Goal: Book appointment/travel/reservation

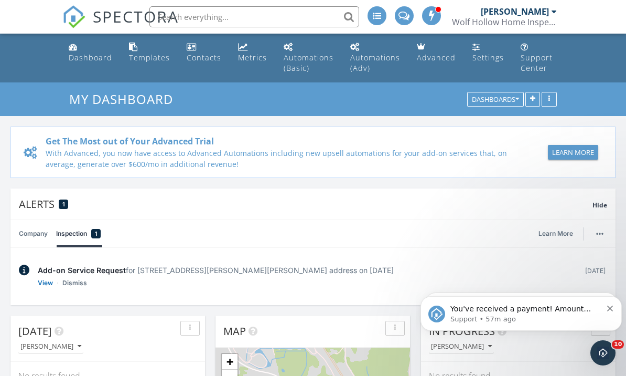
click at [335, 271] on div "Add-on Service Request for 25 Abeling Ln, Hadley, NY 12835 address on 10/09/2025" at bounding box center [307, 269] width 538 height 11
click at [609, 311] on icon "Dismiss notification" at bounding box center [610, 308] width 6 height 6
click at [609, 312] on div "You've received a payment! Amount $800.00 Fee $0.00 Net $800.00 Transaction # p…" at bounding box center [522, 313] width 186 height 21
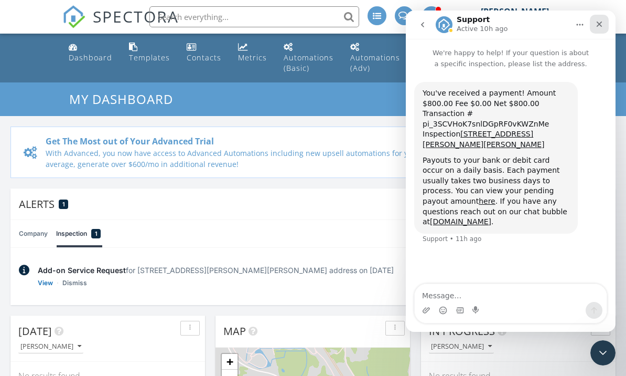
click at [603, 26] on icon "Close" at bounding box center [599, 24] width 8 height 8
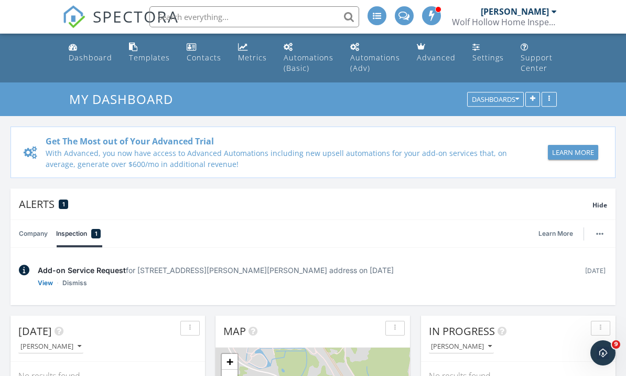
click at [125, 266] on div "Add-on Service Request for 25 Abeling Ln, Hadley, NY 12835 address on 10/09/2025" at bounding box center [307, 269] width 538 height 11
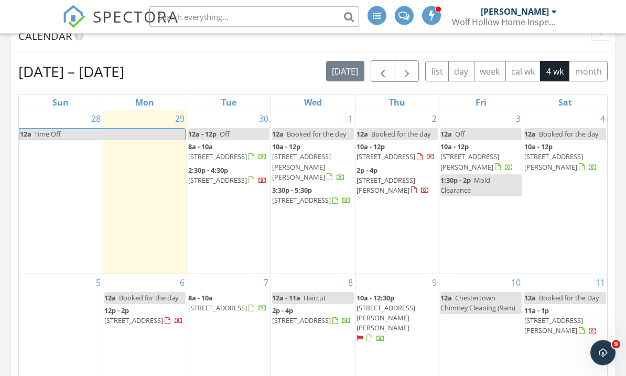
scroll to position [609, 0]
click at [386, 293] on span "10a - 12:30p" at bounding box center [376, 297] width 38 height 9
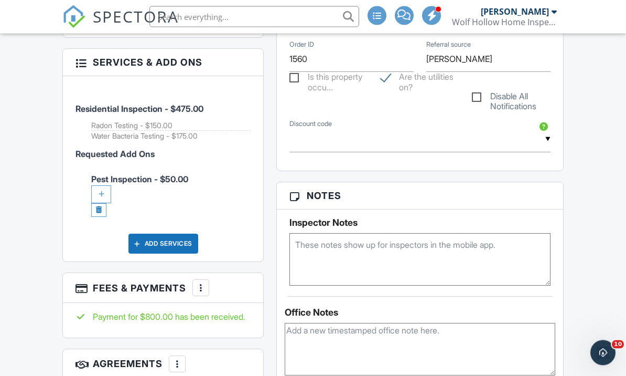
scroll to position [601, 0]
click at [105, 185] on div at bounding box center [101, 194] width 20 height 18
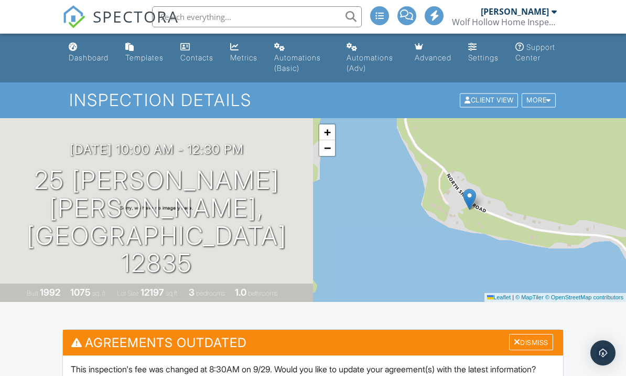
scroll to position [637, 0]
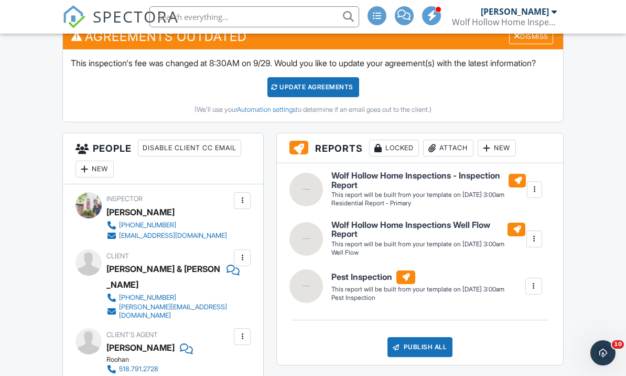
scroll to position [0, 0]
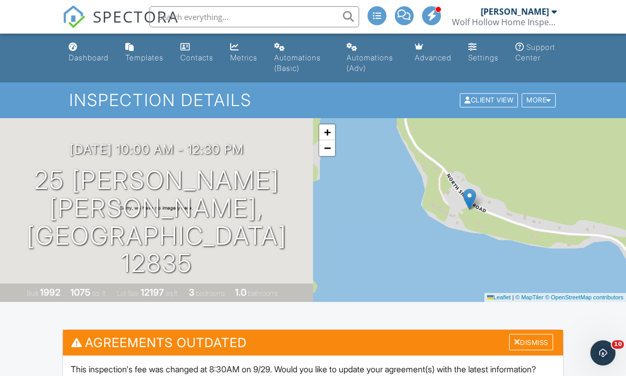
click at [90, 59] on div "Dashboard" at bounding box center [89, 57] width 40 height 9
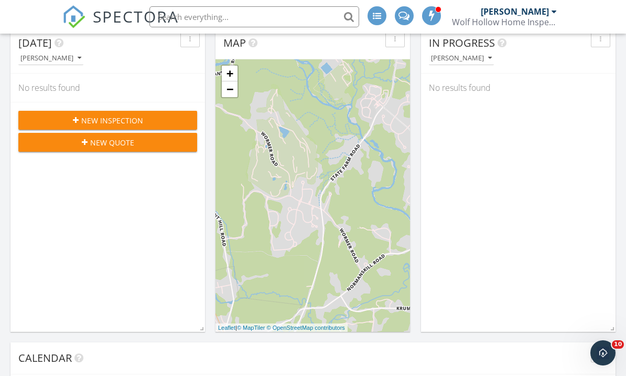
scroll to position [182, 0]
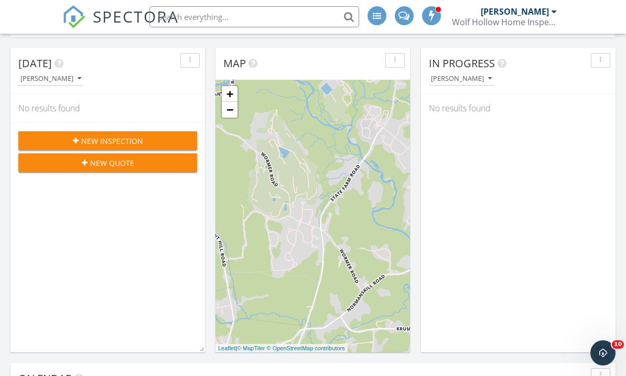
click at [507, 12] on div "[PERSON_NAME]" at bounding box center [515, 11] width 68 height 10
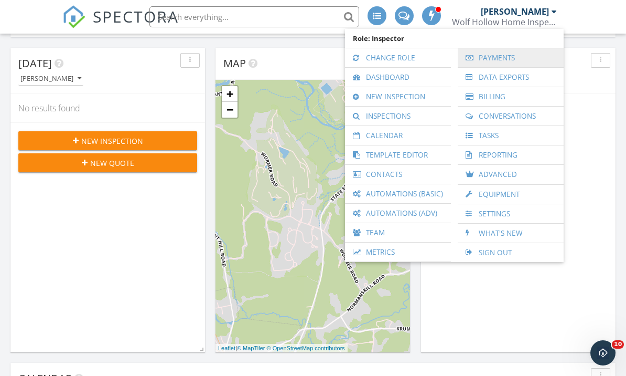
click at [498, 62] on link "Payments" at bounding box center [510, 57] width 95 height 19
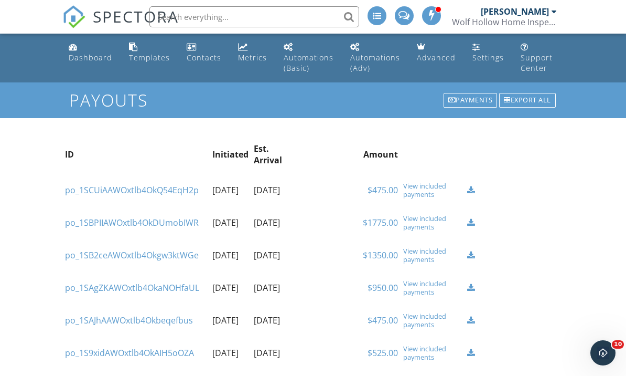
click at [89, 57] on div "Dashboard" at bounding box center [91, 57] width 44 height 10
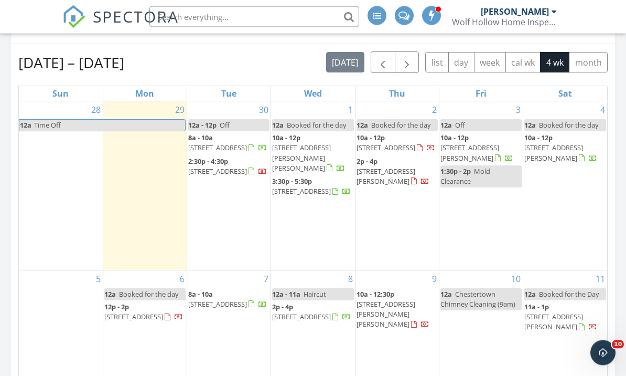
scroll to position [533, 0]
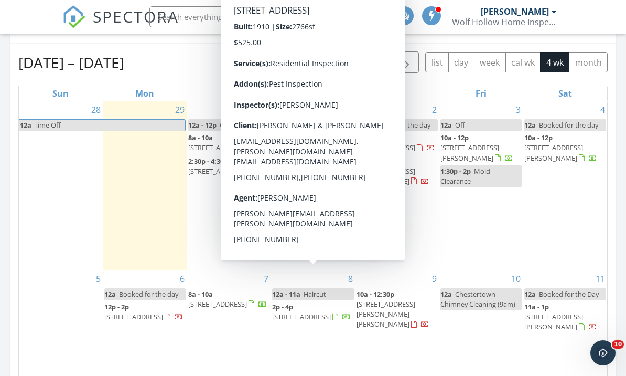
click at [400, 309] on div "9 10a - 12:30p 25 Abeling Ln, Hadley 12835" at bounding box center [397, 325] width 83 height 111
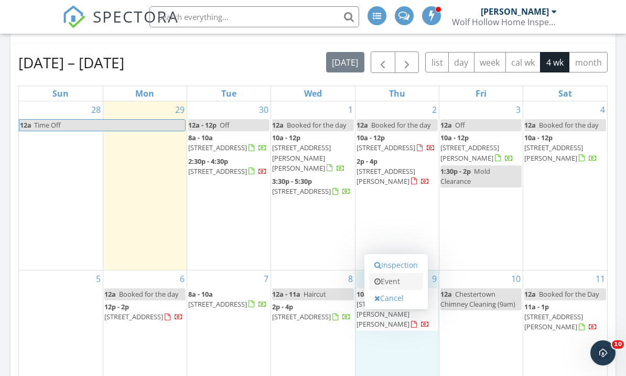
click at [393, 283] on link "Event" at bounding box center [396, 281] width 54 height 17
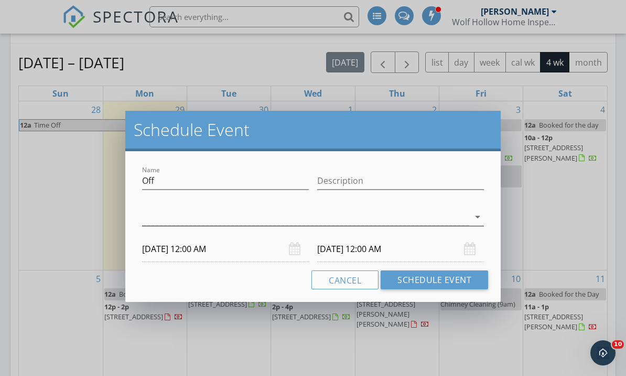
click at [481, 214] on icon "arrow_drop_down" at bounding box center [478, 216] width 13 height 13
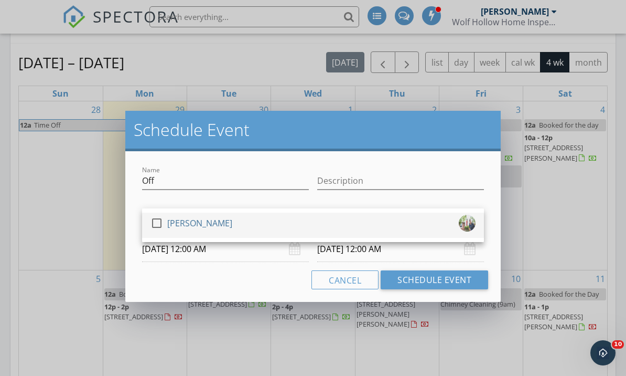
click at [157, 223] on div at bounding box center [157, 223] width 18 height 18
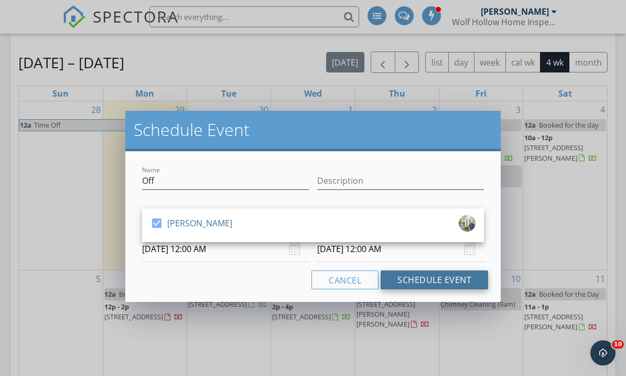
click at [433, 282] on button "Schedule Event" at bounding box center [435, 279] width 108 height 19
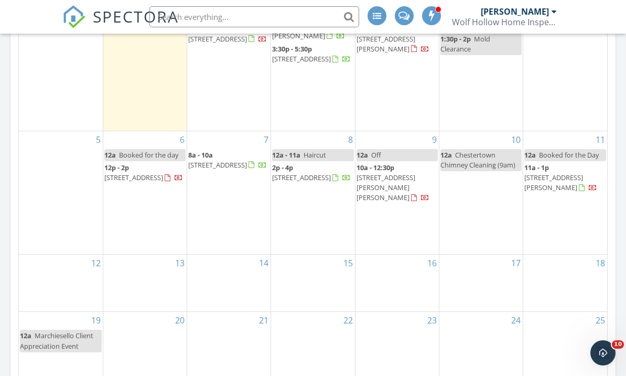
scroll to position [666, 0]
click at [174, 254] on div "13" at bounding box center [144, 282] width 83 height 57
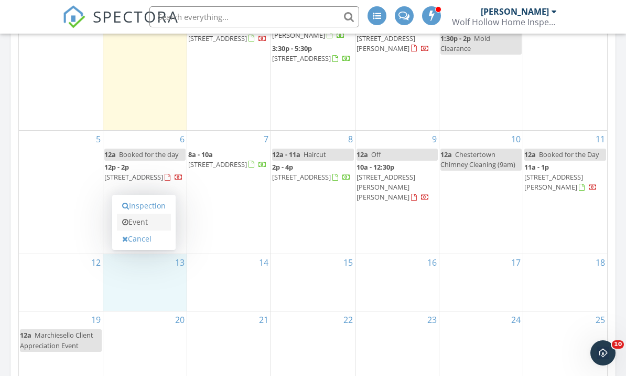
click at [150, 222] on link "Event" at bounding box center [144, 221] width 54 height 17
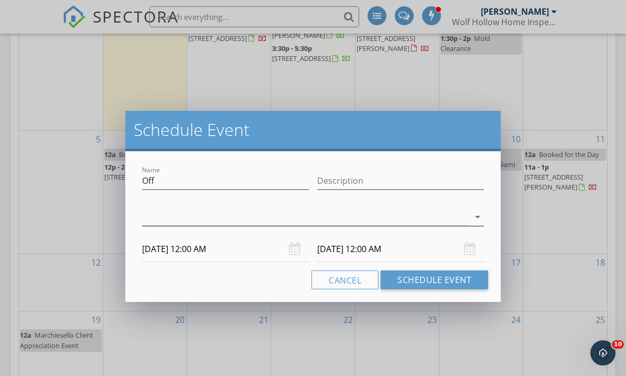
click at [483, 218] on icon "arrow_drop_down" at bounding box center [478, 216] width 13 height 13
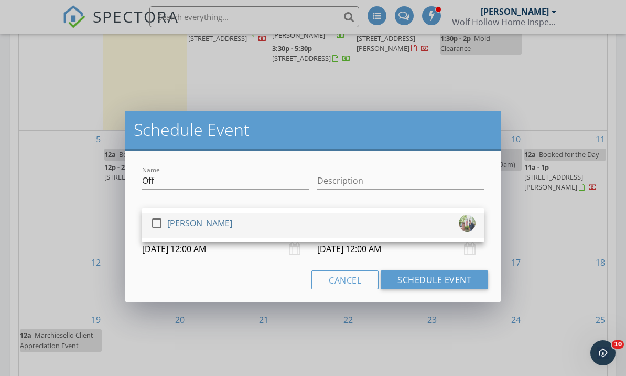
click at [158, 224] on div at bounding box center [157, 223] width 18 height 18
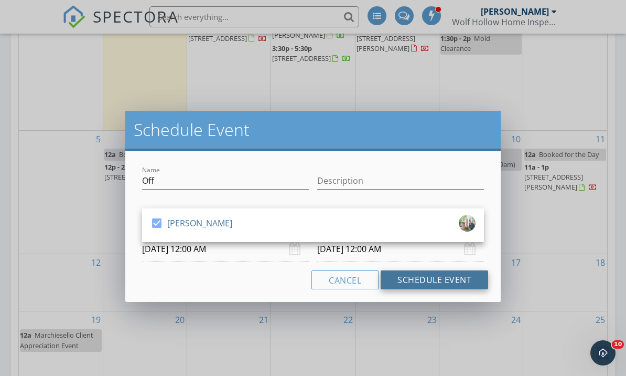
click at [416, 281] on button "Schedule Event" at bounding box center [435, 279] width 108 height 19
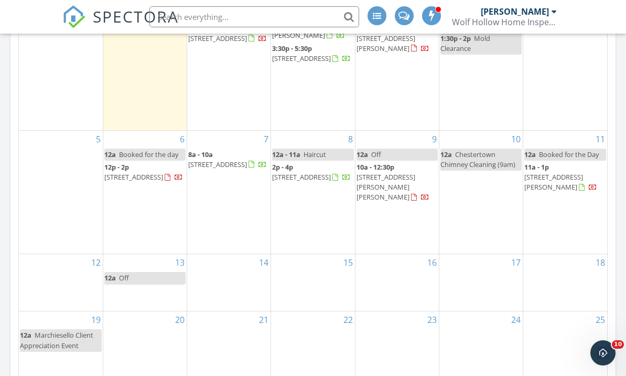
scroll to position [618, 0]
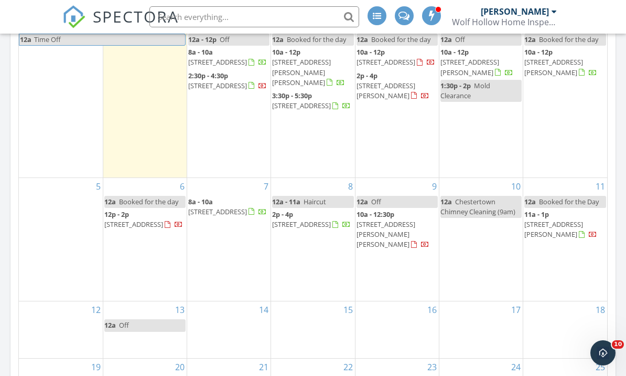
click at [225, 320] on div "14" at bounding box center [228, 329] width 83 height 57
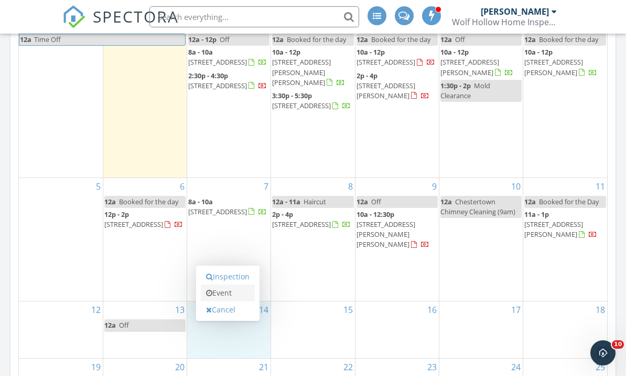
click at [217, 297] on link "Event" at bounding box center [228, 292] width 54 height 17
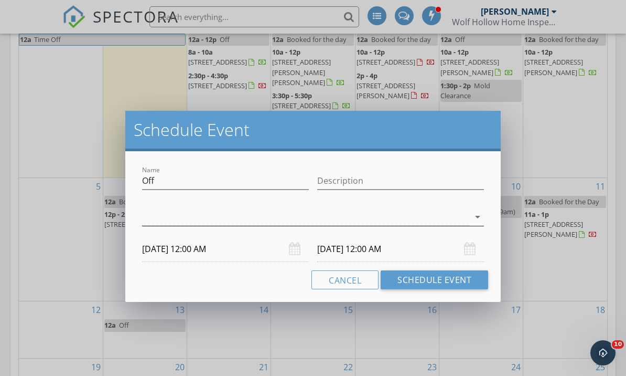
click at [476, 217] on icon "arrow_drop_down" at bounding box center [478, 216] width 13 height 13
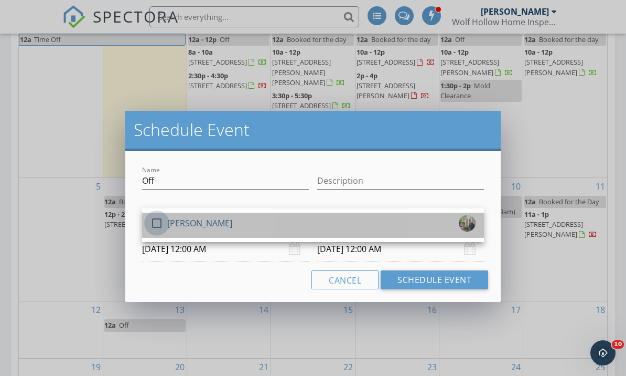
click at [154, 226] on div at bounding box center [157, 223] width 18 height 18
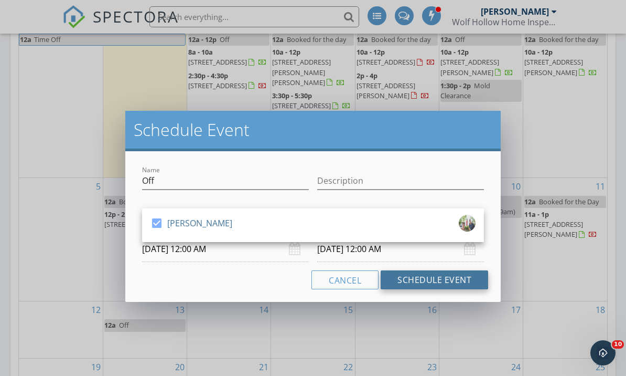
click at [402, 282] on button "Schedule Event" at bounding box center [435, 279] width 108 height 19
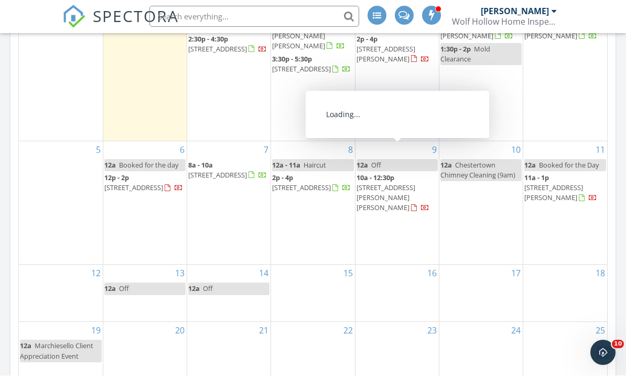
scroll to position [655, 0]
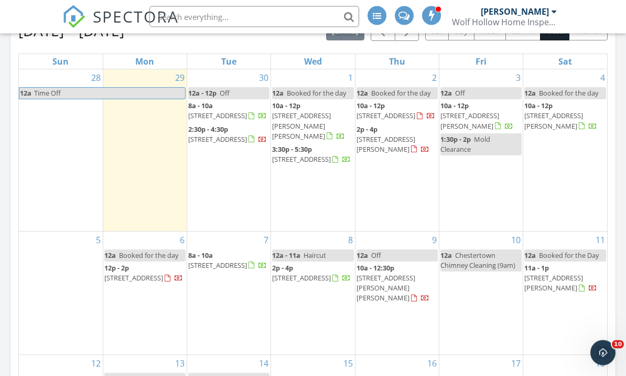
scroll to position [565, 0]
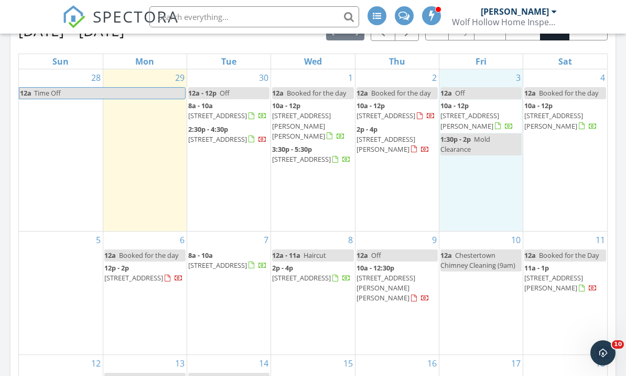
click at [466, 181] on div "3 12a Off 10a - 12p 1185 Sumner Ave, Schenectady 12309 1:30p - 2p Mold Clearance" at bounding box center [481, 150] width 83 height 162
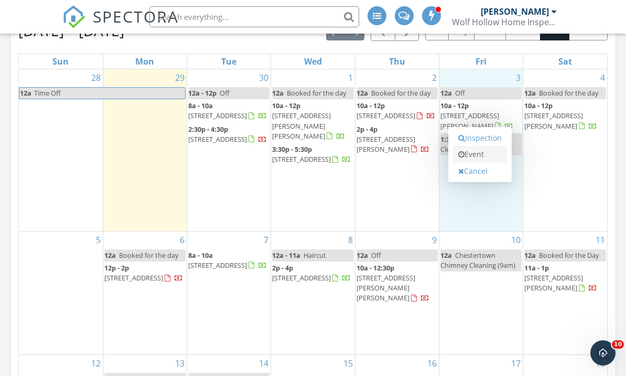
click at [468, 158] on link "Event" at bounding box center [480, 154] width 54 height 17
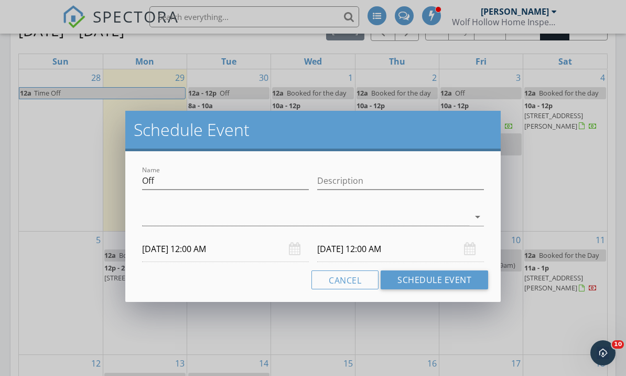
click at [193, 170] on div "Name Off" at bounding box center [225, 183] width 167 height 34
click at [193, 178] on input "Off" at bounding box center [225, 180] width 167 height 17
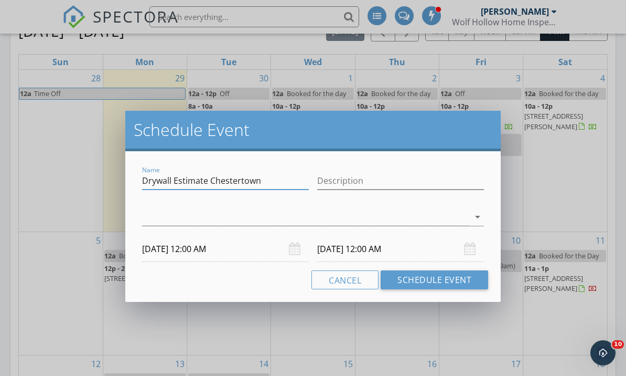
type input "Drywall Estimate Chestertown"
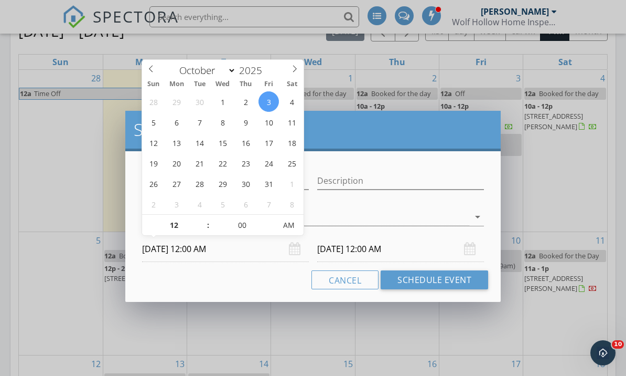
click at [239, 256] on input "10/03/2025 12:00 AM" at bounding box center [225, 249] width 167 height 26
type input "01"
type input "10/03/2025 1:00 AM"
click at [202, 220] on span at bounding box center [202, 219] width 7 height 10
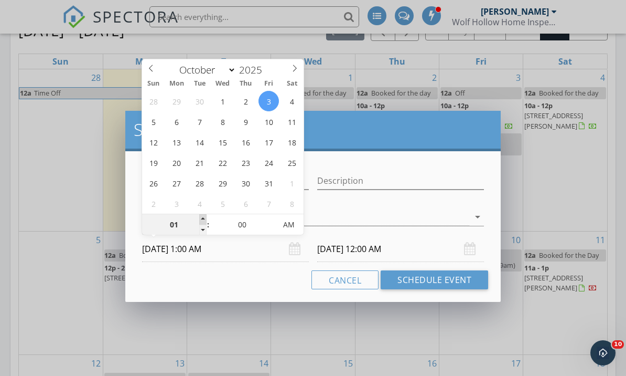
type input "02"
type input "10/03/2025 2:00 AM"
click at [202, 220] on span at bounding box center [202, 219] width 7 height 10
type input "03"
type input "10/03/2025 3:00 AM"
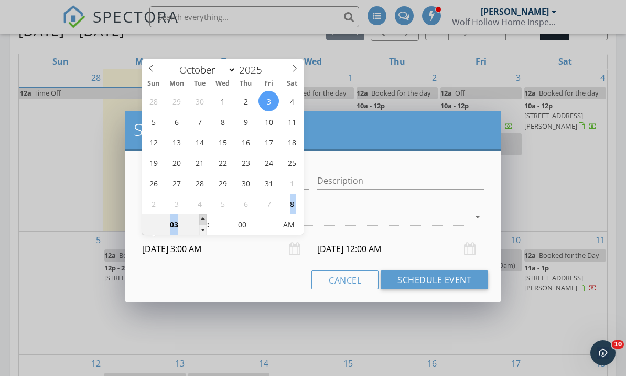
click at [202, 220] on span at bounding box center [202, 219] width 7 height 10
type input "04"
type input "10/03/2025 4:00 AM"
click at [202, 220] on span at bounding box center [202, 219] width 7 height 10
type input "10/04/2025 4:00 AM"
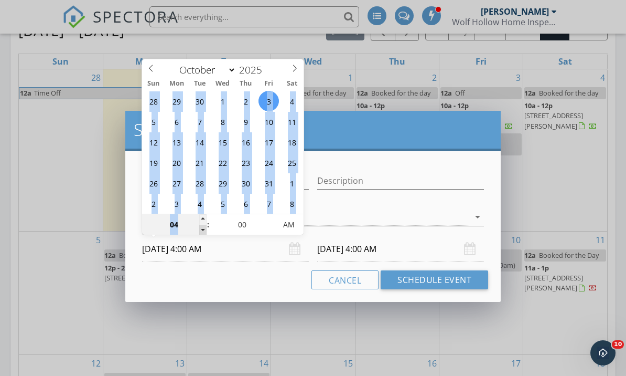
type input "03"
type input "10/03/2025 3:00 AM"
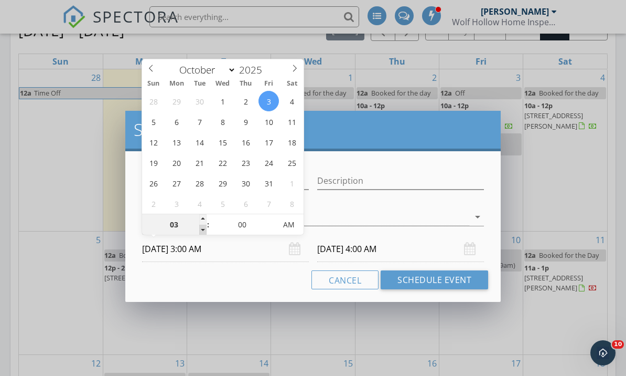
click at [204, 230] on span at bounding box center [202, 229] width 7 height 10
type input "03"
type input "10/04/2025 3:00 AM"
type input "05"
type input "10/03/2025 3:05 AM"
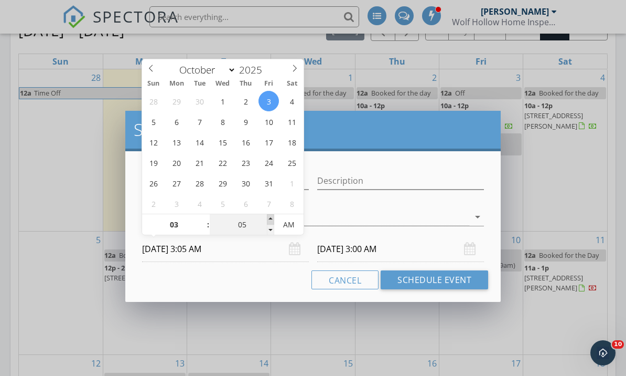
click at [270, 221] on span at bounding box center [270, 219] width 7 height 10
type input "10"
type input "10/03/2025 3:10 AM"
click at [270, 221] on span at bounding box center [270, 219] width 7 height 10
type input "15"
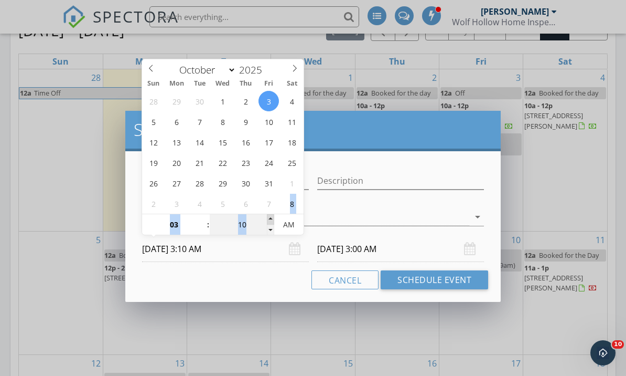
type input "10/03/2025 3:15 AM"
click at [270, 221] on span at bounding box center [270, 219] width 7 height 10
type input "20"
type input "10/03/2025 3:20 AM"
click at [270, 221] on span at bounding box center [270, 219] width 7 height 10
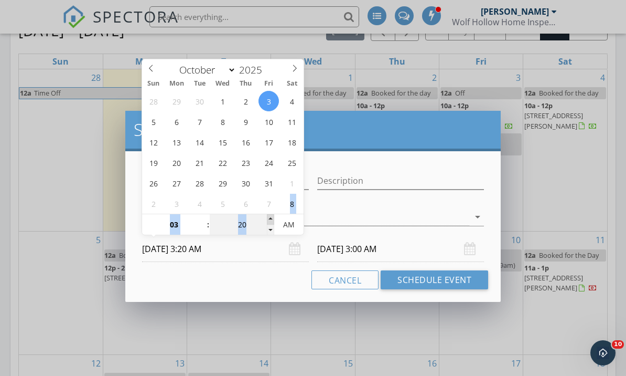
type input "25"
type input "10/03/2025 3:25 AM"
click at [270, 221] on span at bounding box center [270, 219] width 7 height 10
type input "30"
type input "10/03/2025 3:30 AM"
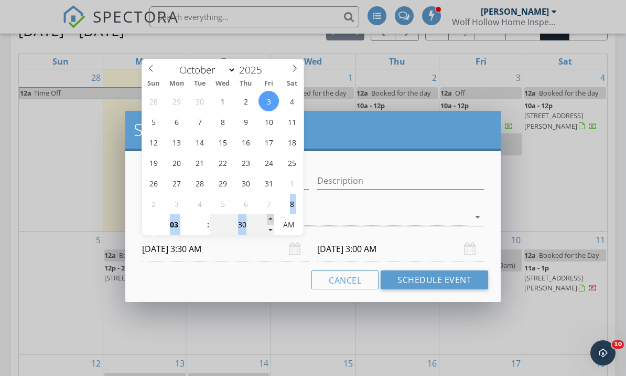
click at [270, 221] on span at bounding box center [270, 219] width 7 height 10
type input "30"
type input "10/04/2025 3:30 AM"
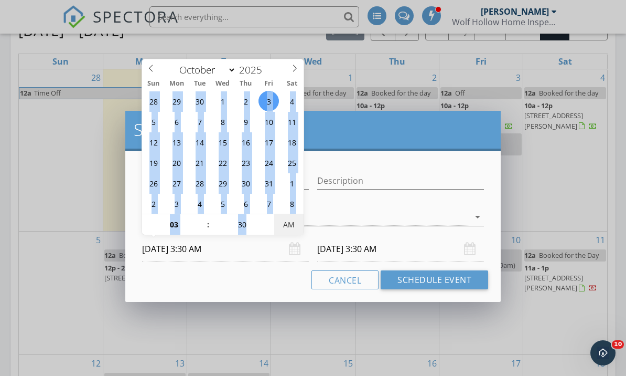
type input "10/03/2025 3:30 PM"
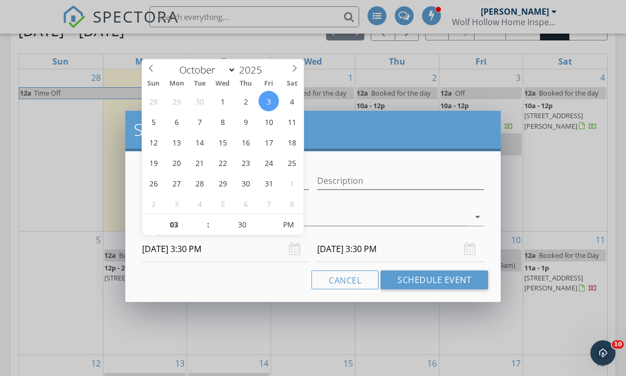
click at [435, 260] on input "10/04/2025 3:30 PM" at bounding box center [400, 249] width 167 height 26
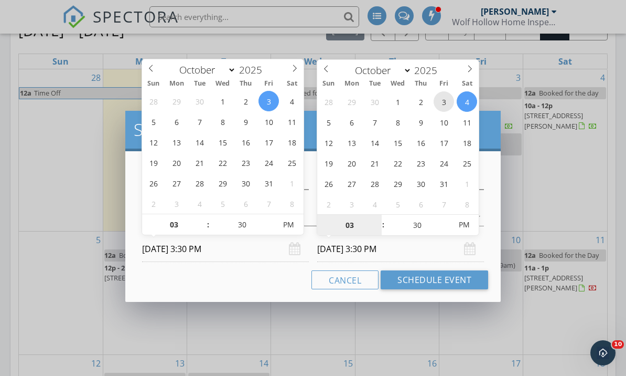
type input "10/03/2025 3:30 PM"
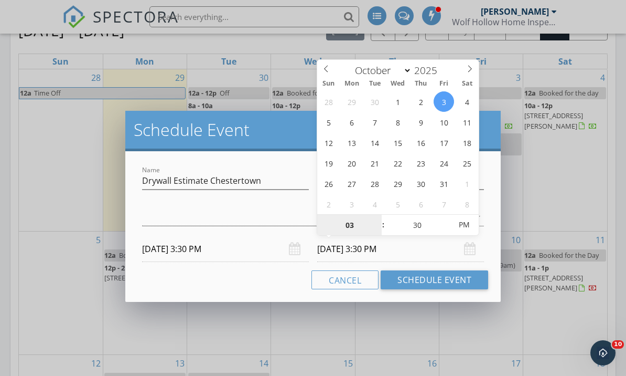
scroll to position [564, 0]
type input "35"
type input "10/03/2025 3:35 PM"
click at [445, 217] on span at bounding box center [445, 220] width 7 height 10
type input "40"
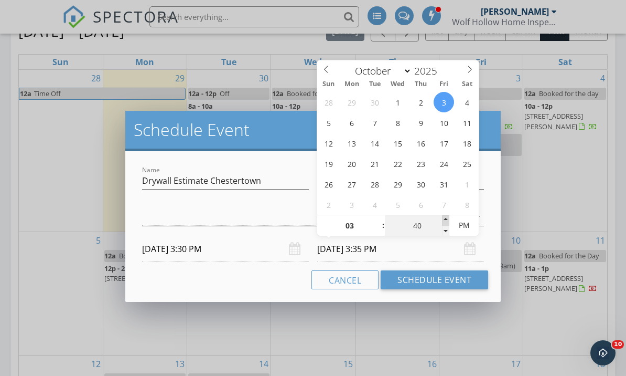
type input "10/03/2025 3:40 PM"
click at [445, 217] on span at bounding box center [445, 220] width 7 height 10
type input "45"
type input "10/03/2025 3:45 PM"
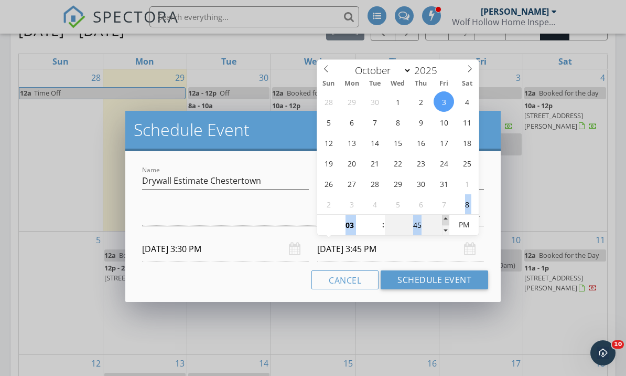
click at [445, 217] on span at bounding box center [445, 220] width 7 height 10
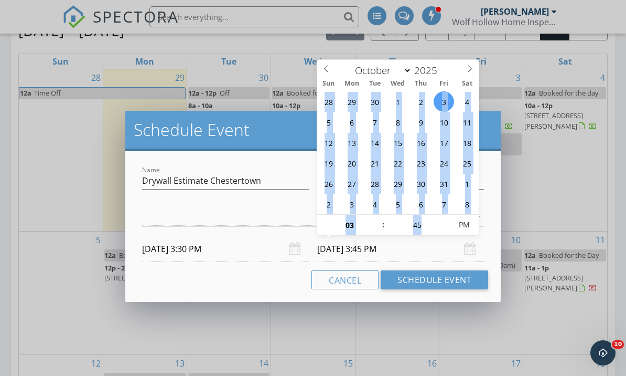
click at [266, 218] on div at bounding box center [305, 216] width 327 height 17
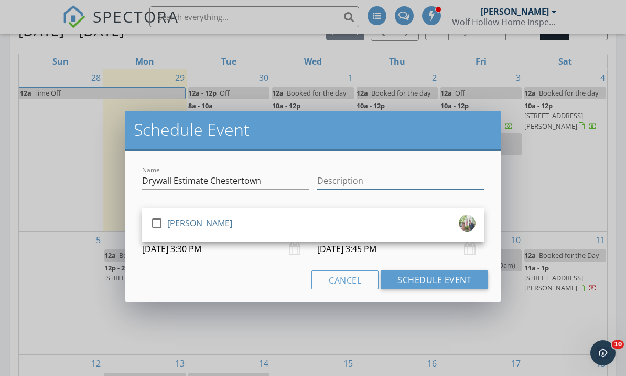
click at [349, 180] on input "Description" at bounding box center [400, 180] width 167 height 17
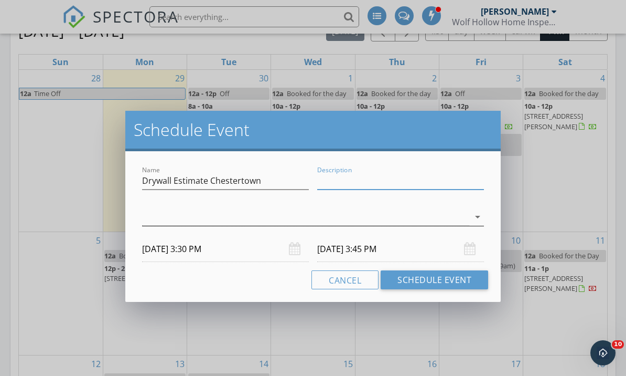
click at [307, 218] on div at bounding box center [305, 216] width 327 height 17
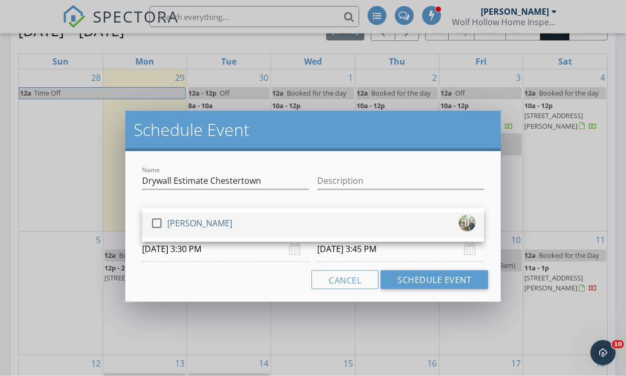
scroll to position [565, 0]
click at [160, 220] on div at bounding box center [157, 223] width 18 height 18
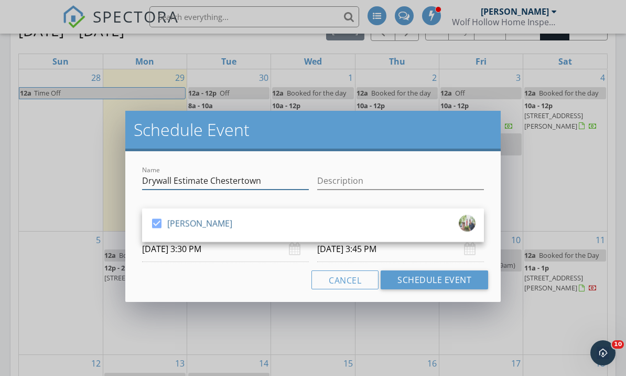
click at [293, 185] on input "Drywall Estimate Chestertown" at bounding box center [225, 180] width 167 height 17
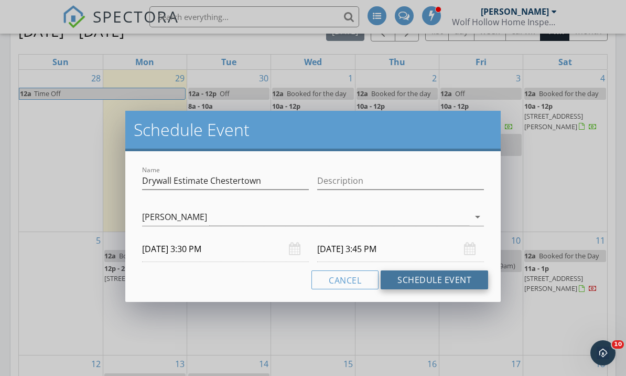
click at [425, 282] on button "Schedule Event" at bounding box center [435, 279] width 108 height 19
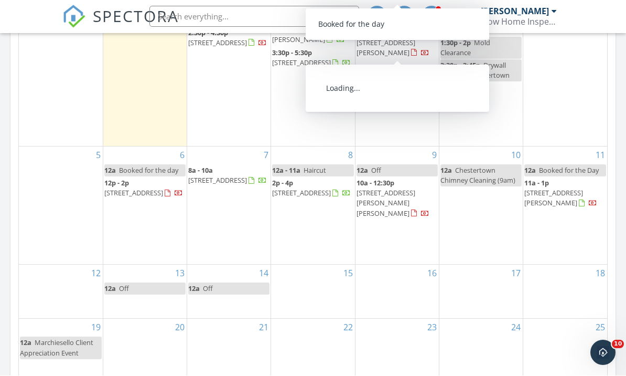
scroll to position [661, 0]
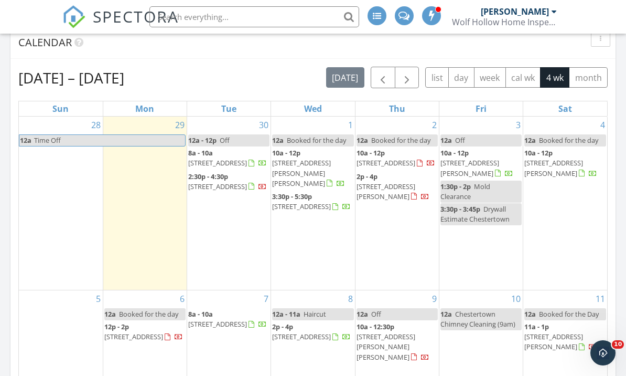
scroll to position [518, 0]
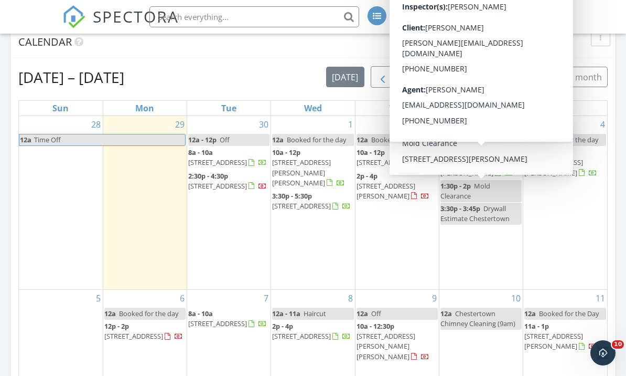
click at [388, 70] on button "button" at bounding box center [383, 77] width 25 height 22
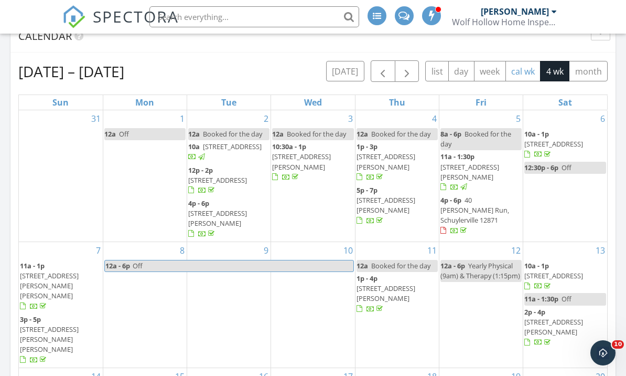
scroll to position [523, 0]
click at [409, 76] on span "button" at bounding box center [407, 73] width 13 height 13
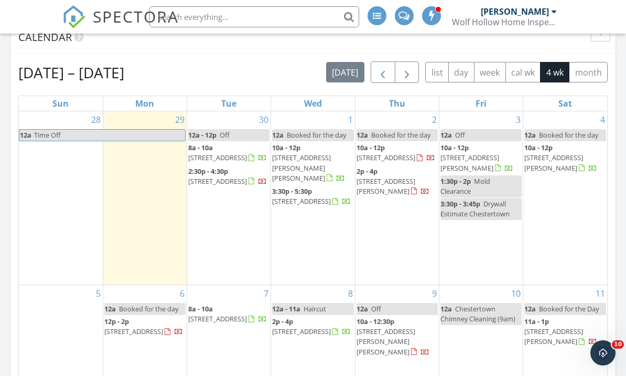
click at [386, 76] on span "button" at bounding box center [383, 73] width 13 height 13
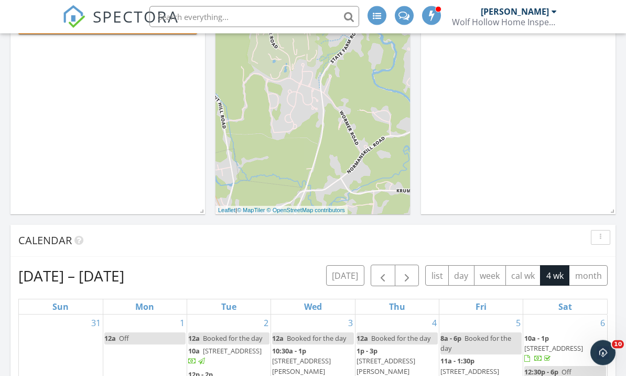
scroll to position [303, 0]
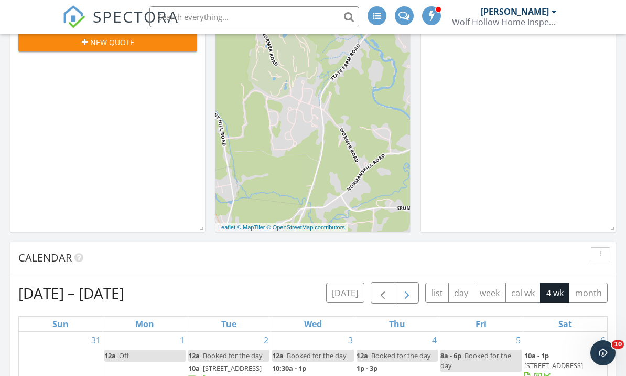
click at [412, 284] on button "button" at bounding box center [407, 293] width 25 height 22
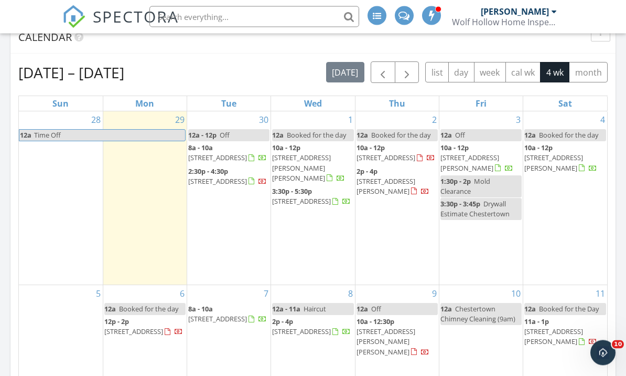
scroll to position [523, 0]
click at [384, 72] on span "button" at bounding box center [383, 73] width 13 height 13
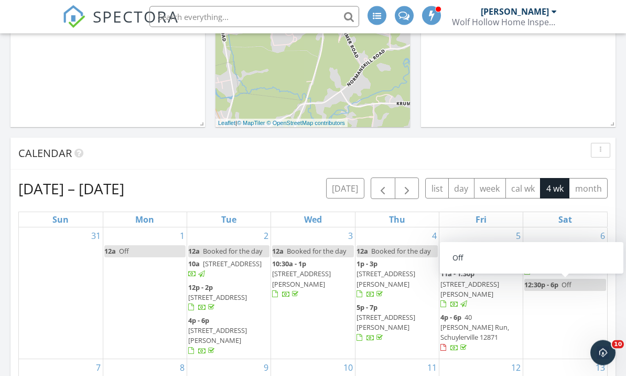
scroll to position [421, 0]
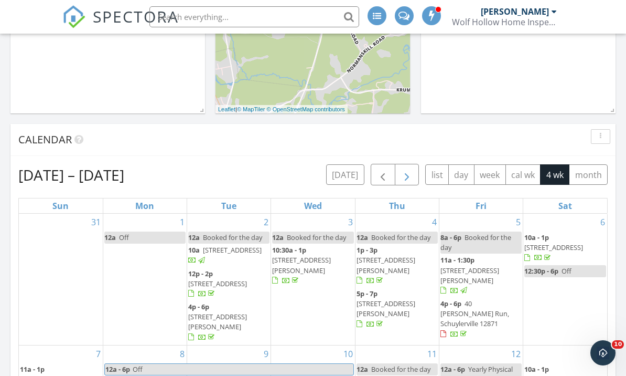
click at [409, 168] on button "button" at bounding box center [407, 175] width 25 height 22
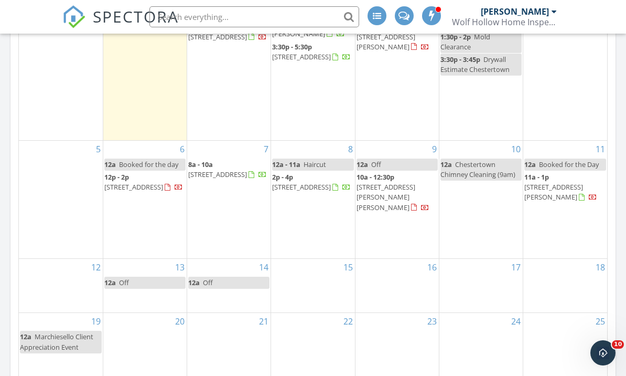
scroll to position [667, 0]
